Goal: Information Seeking & Learning: Learn about a topic

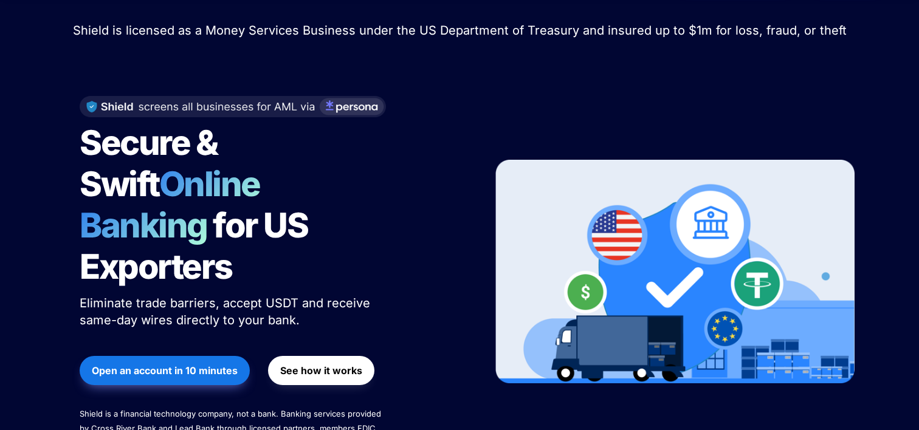
scroll to position [61, 0]
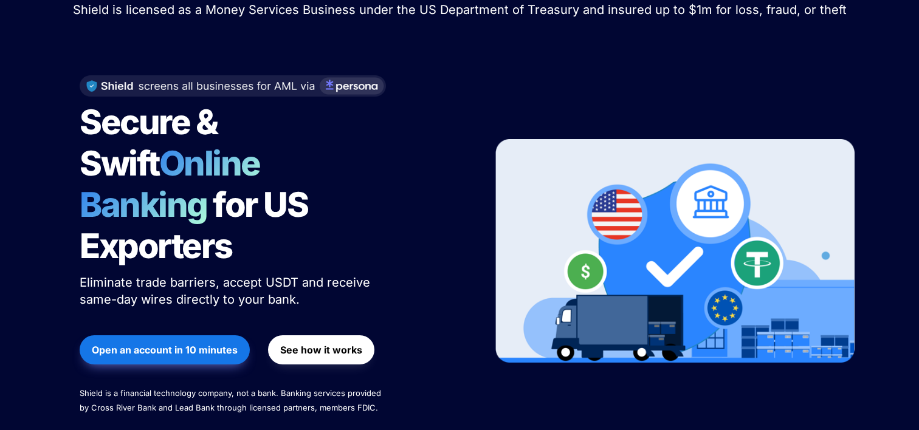
click at [326, 344] on strong "See how it works" at bounding box center [321, 350] width 82 height 12
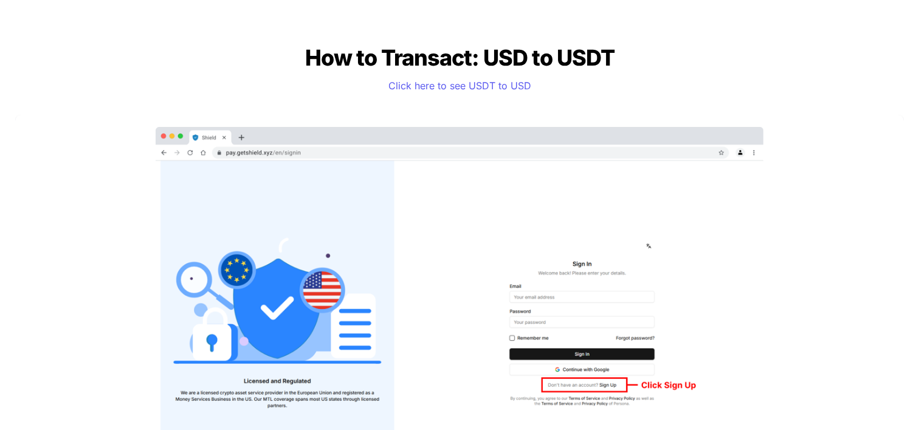
scroll to position [1033, 0]
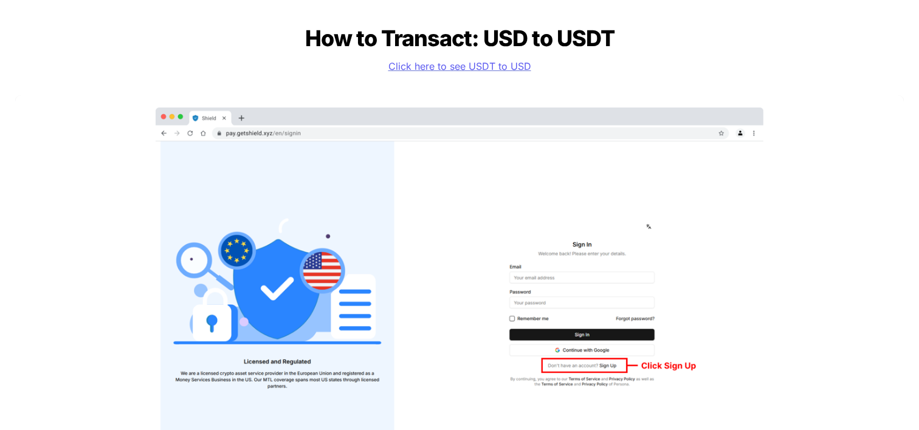
click at [411, 68] on span "Click here to see USDT to USD" at bounding box center [459, 66] width 143 height 12
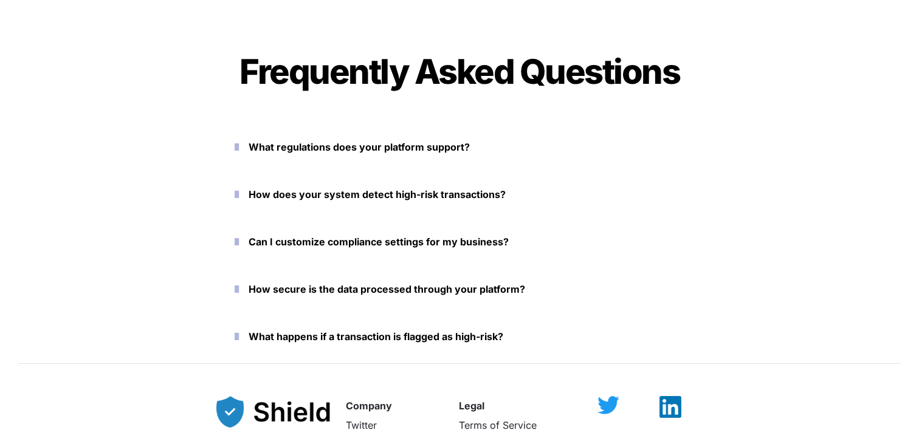
scroll to position [4133, 0]
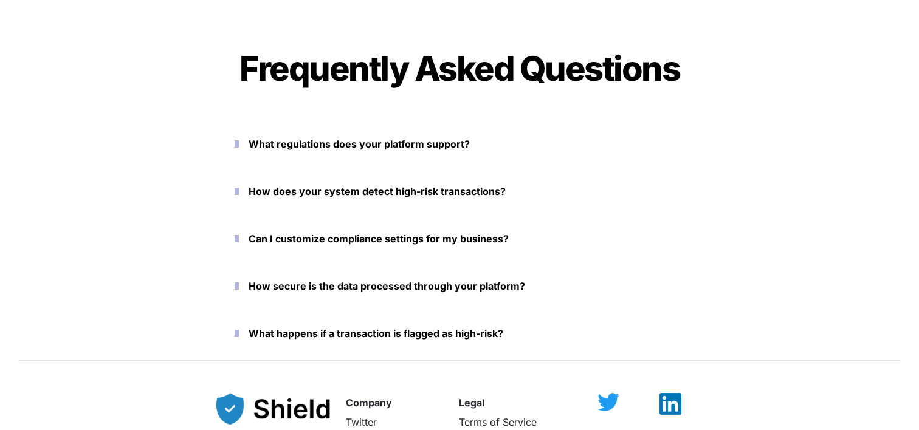
click at [268, 143] on strong "What regulations does your platform support?" at bounding box center [359, 144] width 221 height 12
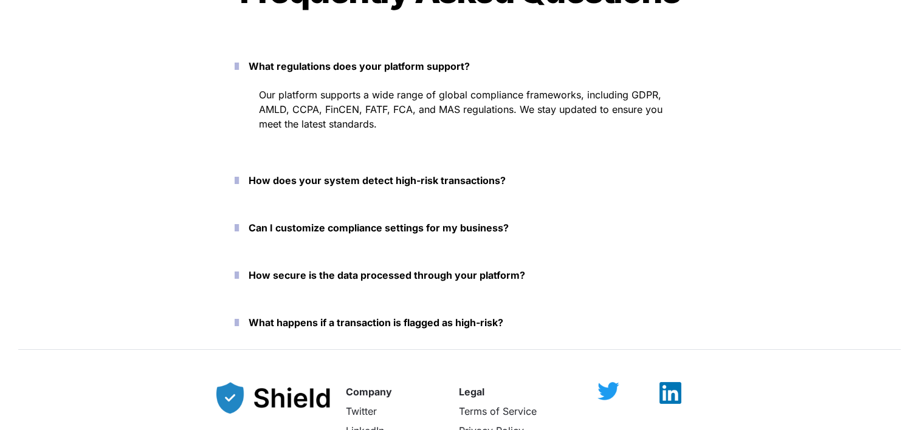
scroll to position [4255, 0]
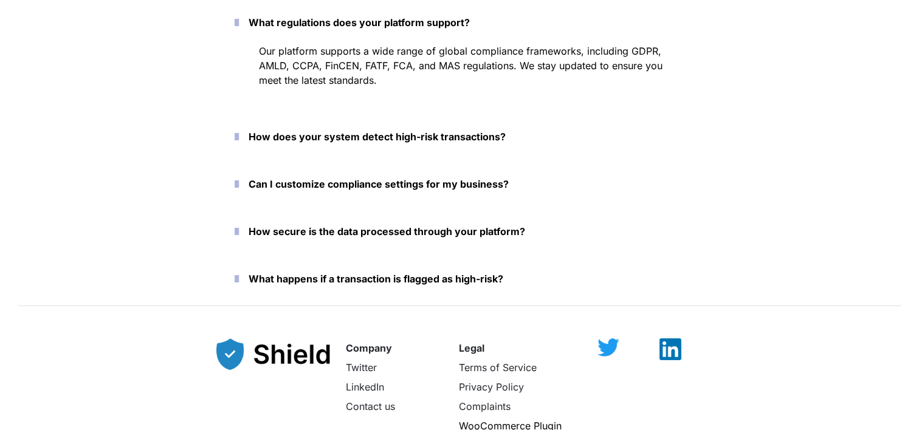
click at [321, 139] on strong "How does your system detect high-risk transactions?" at bounding box center [377, 137] width 257 height 12
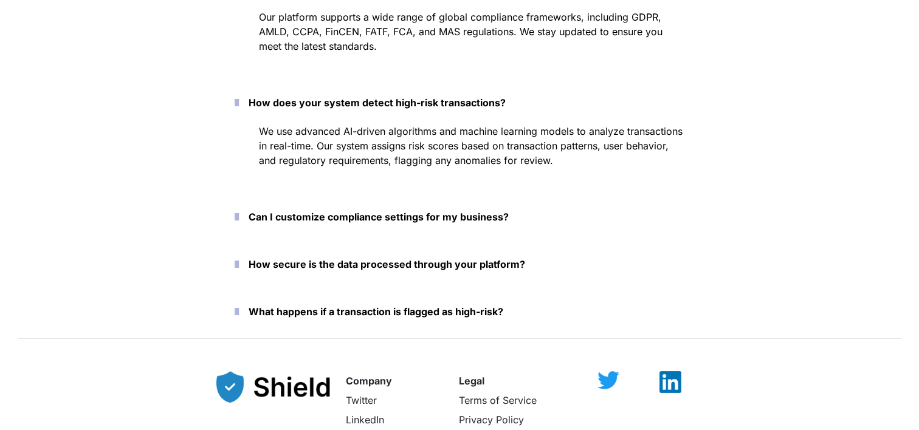
scroll to position [4315, 0]
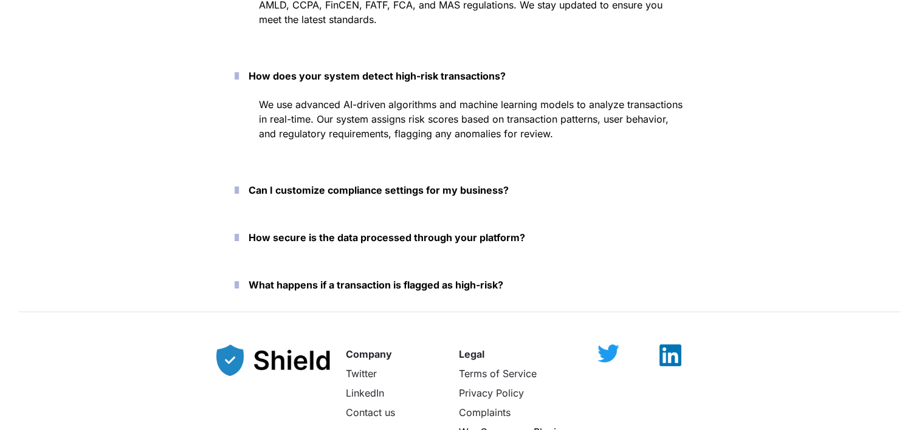
click at [339, 189] on strong "Can I customize compliance settings for my business?" at bounding box center [379, 190] width 260 height 12
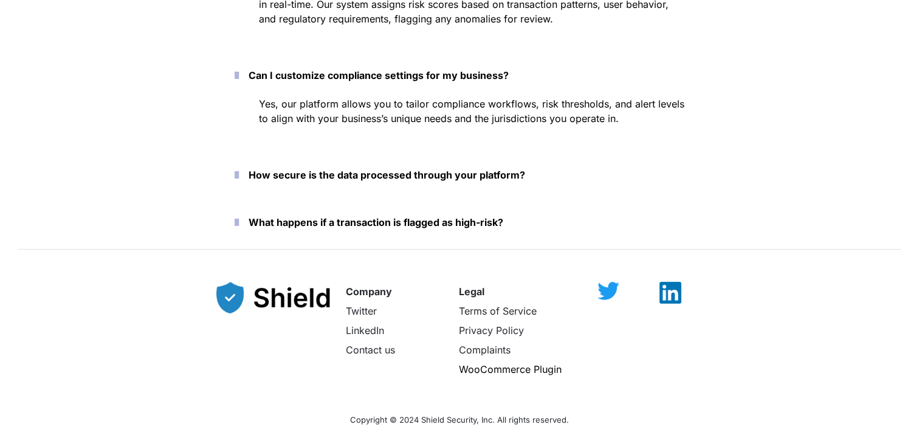
scroll to position [4437, 0]
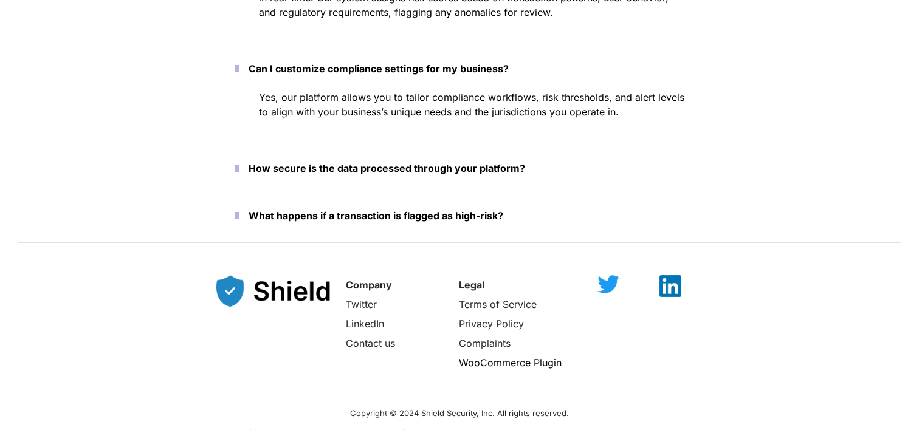
click at [357, 172] on strong "How secure is the data processed through your platform?" at bounding box center [387, 168] width 277 height 12
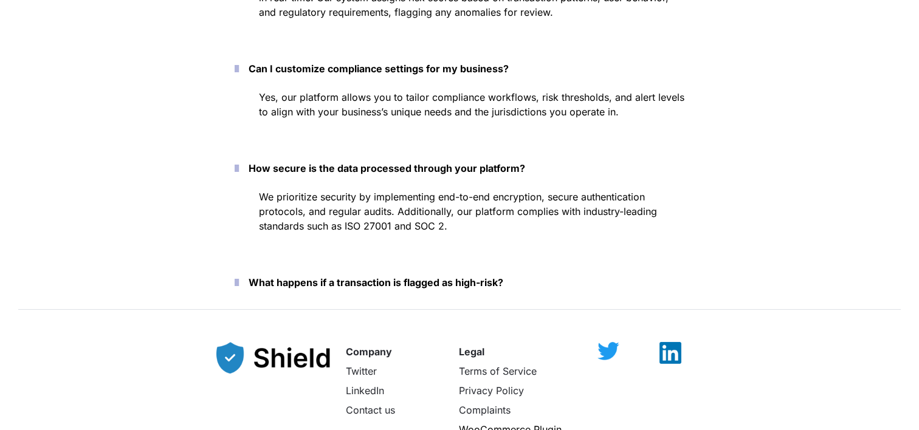
click at [407, 288] on strong "What happens if a transaction is flagged as high-risk?" at bounding box center [376, 283] width 255 height 12
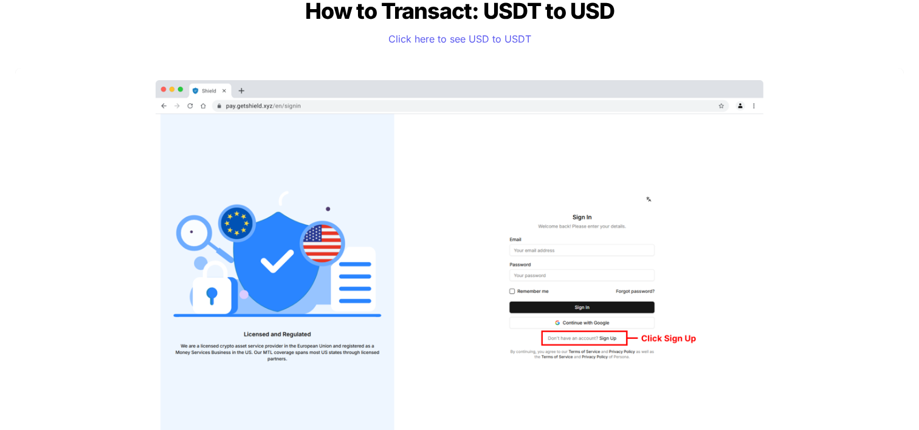
scroll to position [0, 0]
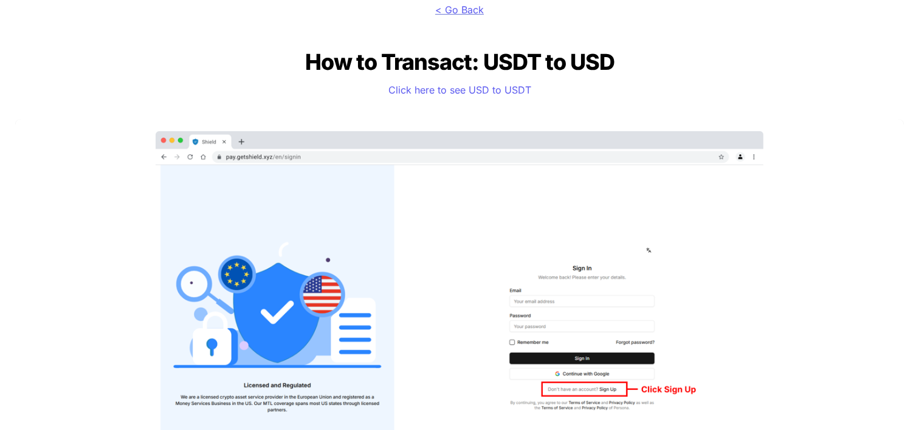
click at [457, 10] on span "< Go Back" at bounding box center [459, 10] width 49 height 12
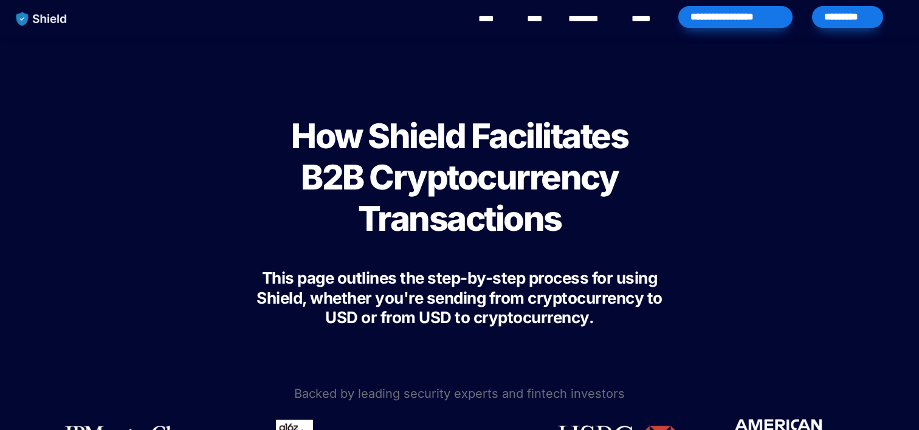
click at [489, 21] on link "****" at bounding box center [491, 19] width 27 height 15
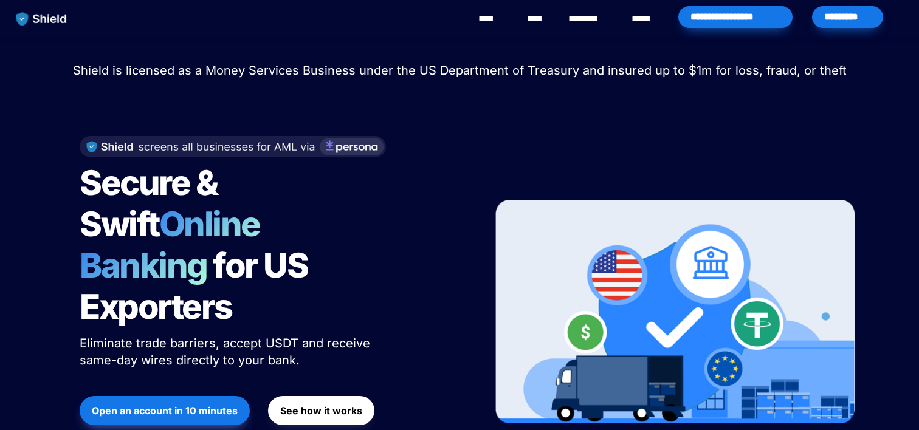
click at [875, 20] on div "*********" at bounding box center [847, 17] width 71 height 22
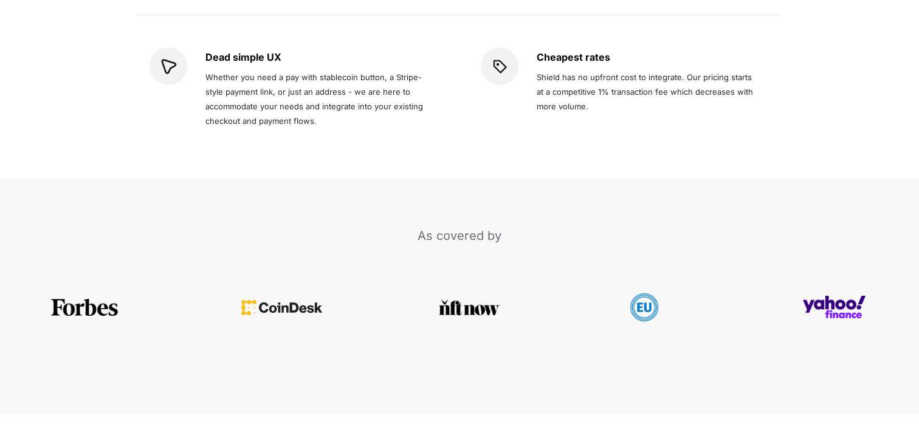
scroll to position [2553, 0]
click at [272, 294] on img at bounding box center [281, 301] width 81 height 15
